Goal: Task Accomplishment & Management: Manage account settings

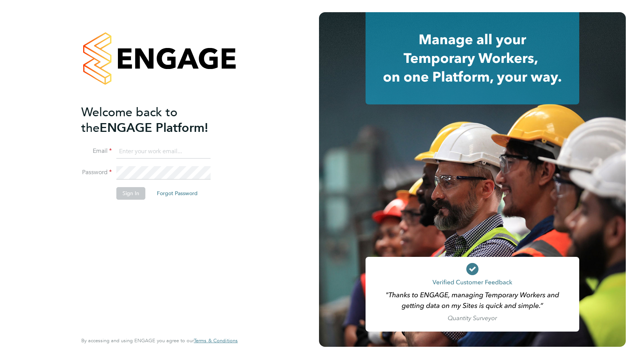
click at [124, 152] on input at bounding box center [163, 152] width 94 height 14
type input "[PERSON_NAME][EMAIL_ADDRESS][PERSON_NAME][DOMAIN_NAME]"
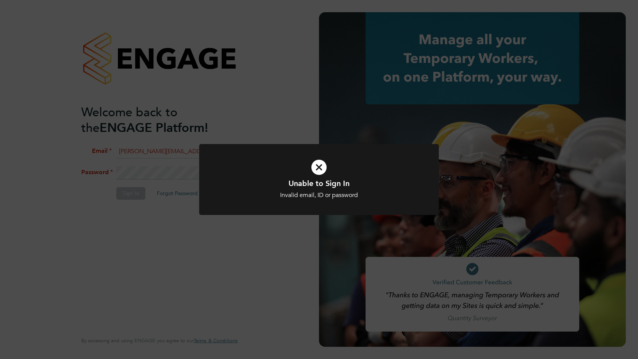
click at [145, 174] on div "Unable to Sign In Invalid email, ID or password Cancel Okay" at bounding box center [319, 179] width 638 height 359
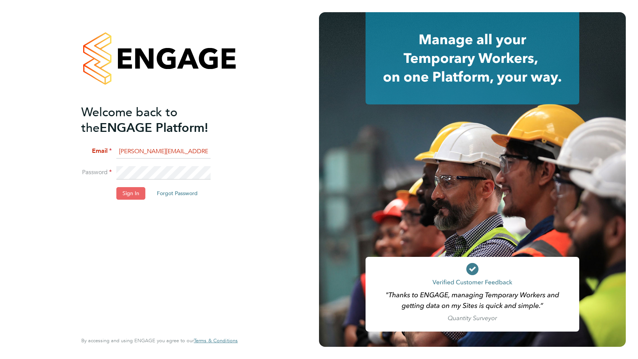
click at [126, 189] on button "Sign In" at bounding box center [130, 193] width 29 height 12
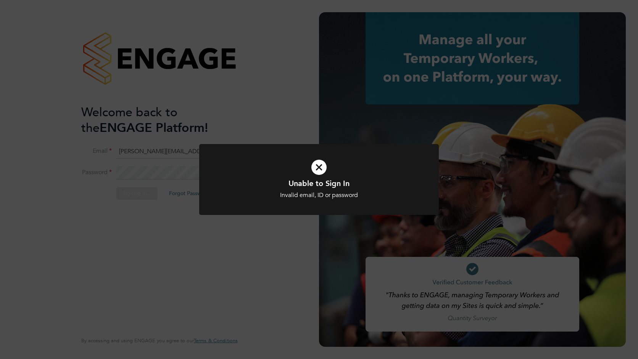
click at [150, 187] on div "Unable to Sign In Invalid email, ID or password Cancel Okay" at bounding box center [319, 179] width 638 height 359
click at [207, 277] on div "Unable to Sign In Invalid email, ID or password Cancel Okay" at bounding box center [319, 179] width 638 height 359
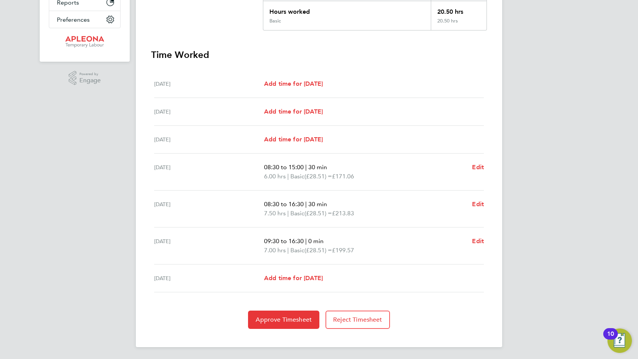
scroll to position [180, 0]
click at [294, 320] on span "Approve Timesheet" at bounding box center [284, 320] width 56 height 8
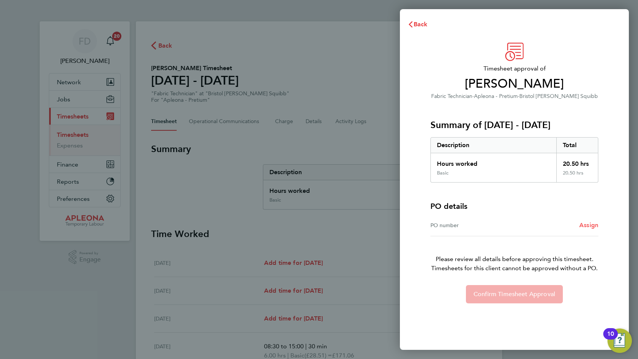
click at [586, 223] on span "Assign" at bounding box center [588, 225] width 19 height 7
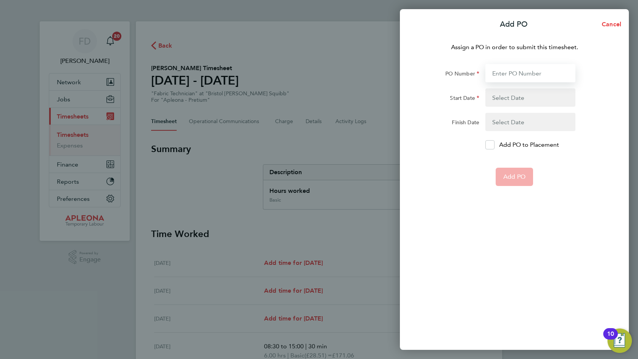
click at [515, 76] on input "PO Number" at bounding box center [530, 73] width 90 height 18
type input "PO2526583"
click at [506, 95] on button "button" at bounding box center [530, 97] width 90 height 18
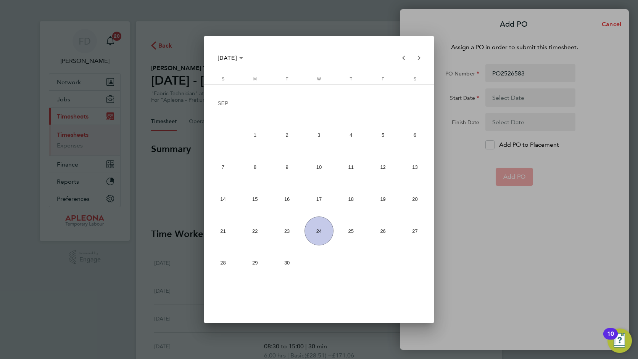
click at [411, 172] on span "13" at bounding box center [414, 167] width 29 height 29
type input "13 Sep 25"
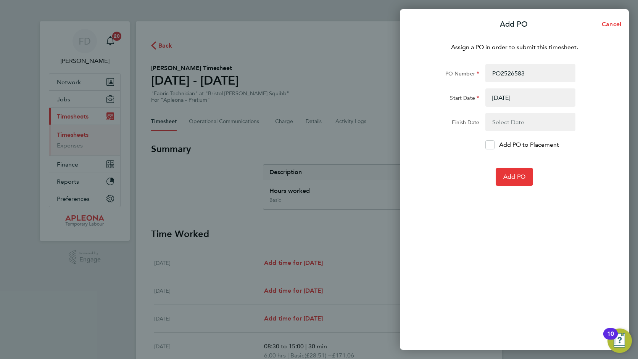
click at [499, 122] on button "button" at bounding box center [530, 122] width 90 height 18
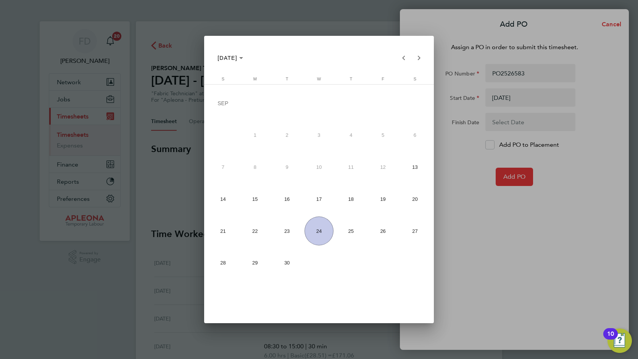
click at [380, 200] on span "19" at bounding box center [382, 199] width 29 height 29
type input "19 Sep 25"
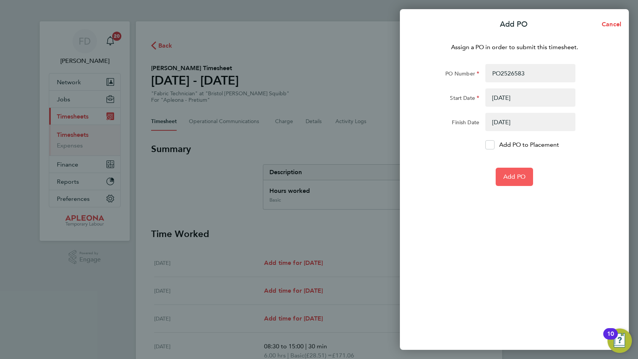
click at [516, 175] on span "Add PO" at bounding box center [514, 177] width 22 height 8
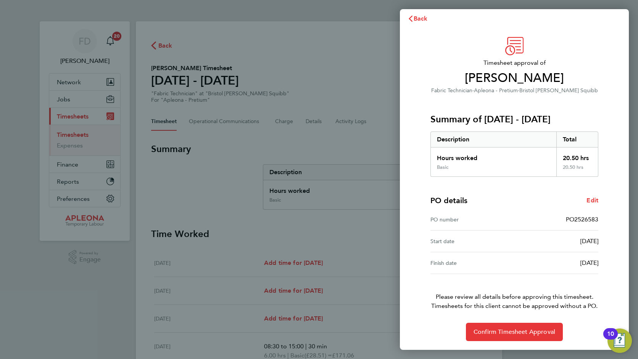
scroll to position [6, 0]
click at [514, 331] on span "Confirm Timesheet Approval" at bounding box center [514, 332] width 82 height 8
